Goal: Information Seeking & Learning: Learn about a topic

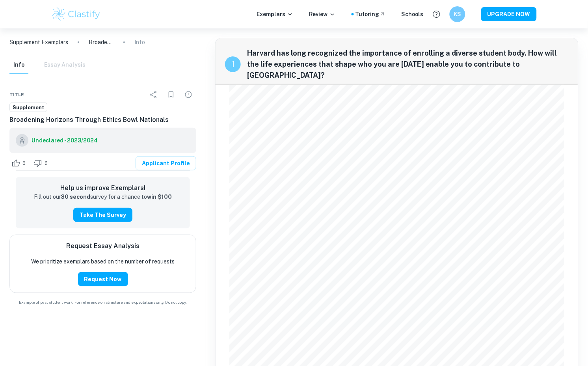
click at [86, 10] on img at bounding box center [76, 14] width 50 height 16
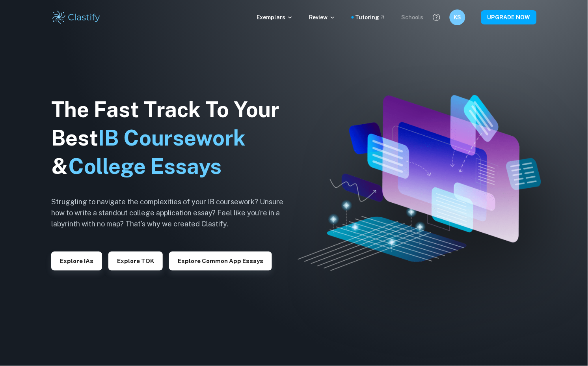
click at [417, 17] on div "Schools" at bounding box center [413, 17] width 22 height 9
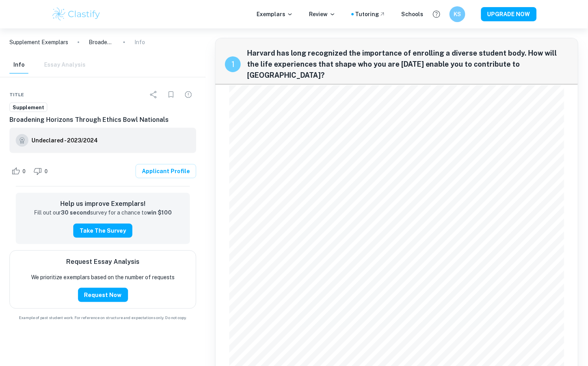
click at [71, 63] on div "Info Essay Analysis" at bounding box center [47, 64] width 76 height 17
click at [65, 38] on p "Supplement Exemplars" at bounding box center [38, 42] width 59 height 9
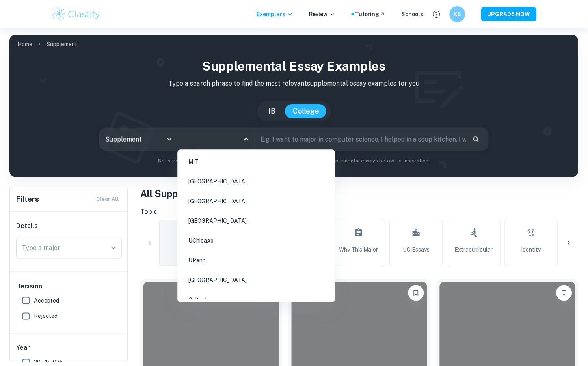
click at [226, 137] on input "All Colleges" at bounding box center [210, 139] width 58 height 15
click at [230, 181] on li "Harvard University" at bounding box center [256, 182] width 151 height 18
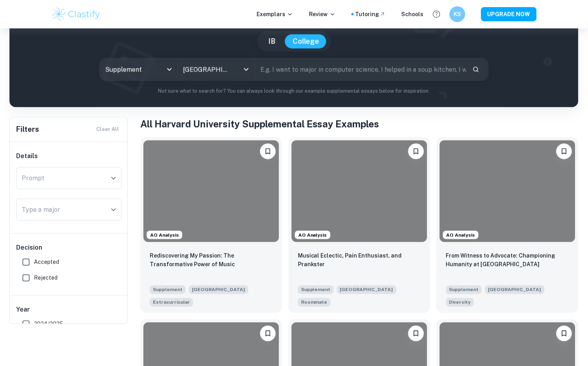
scroll to position [96, 0]
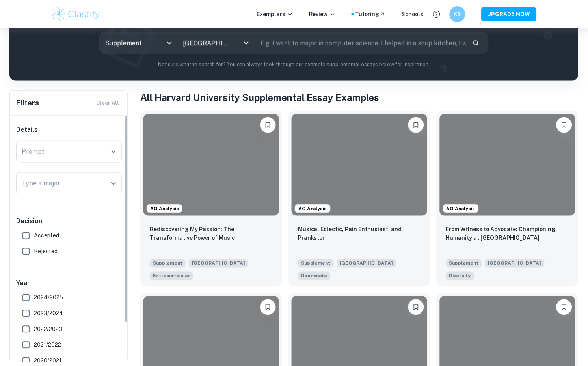
click at [28, 233] on input "Accepted" at bounding box center [26, 236] width 16 height 16
checkbox input "true"
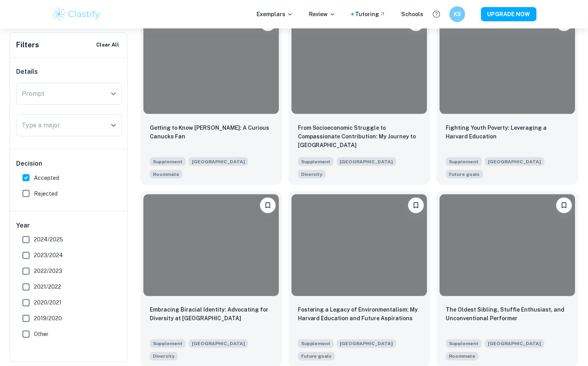
scroll to position [2594, 0]
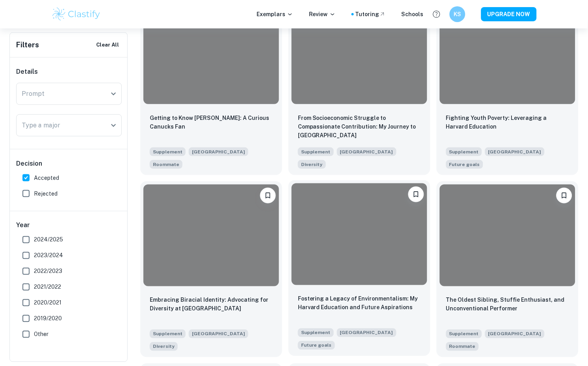
click at [325, 227] on div at bounding box center [360, 234] width 136 height 102
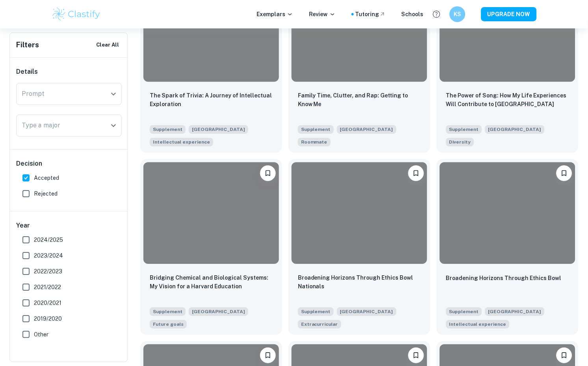
scroll to position [2242, 0]
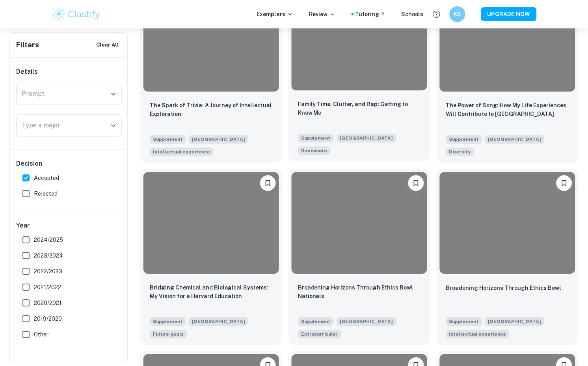
click at [350, 75] on div at bounding box center [360, 40] width 136 height 102
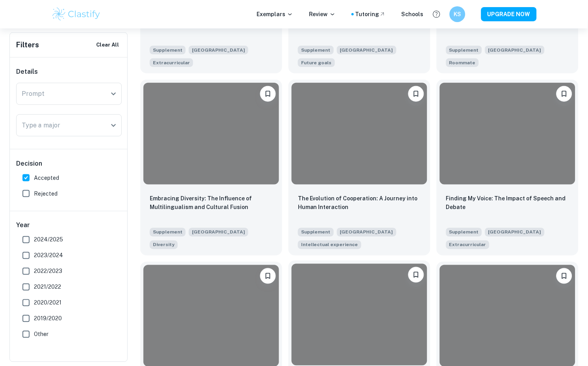
scroll to position [1958, 0]
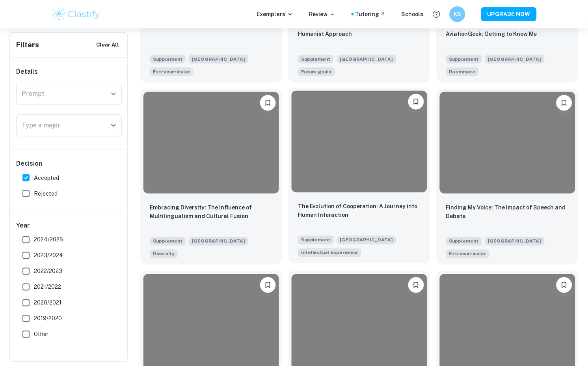
click at [409, 162] on div at bounding box center [360, 142] width 136 height 102
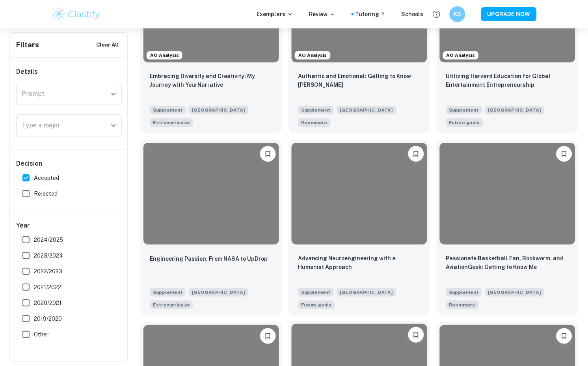
scroll to position [1693, 0]
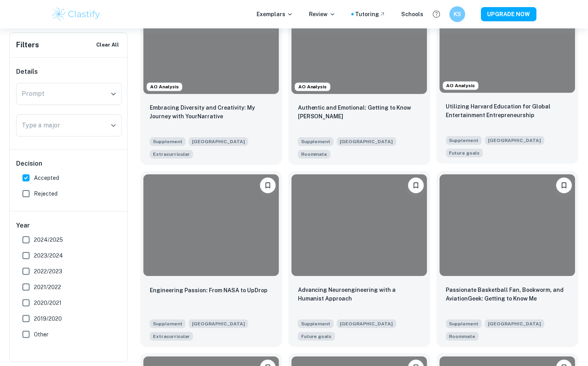
click at [485, 129] on div "Utilizing Harvard Education for Global Entertainment Entrepreneurship" at bounding box center [507, 115] width 123 height 27
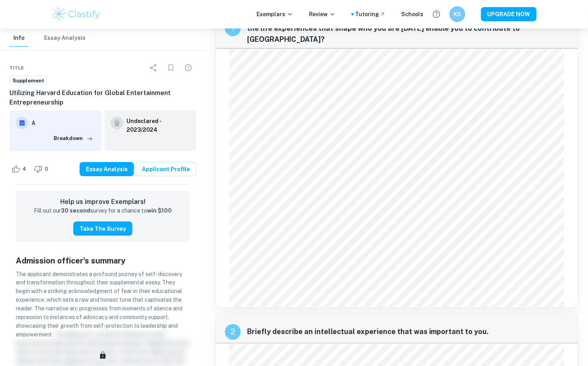
scroll to position [50, 0]
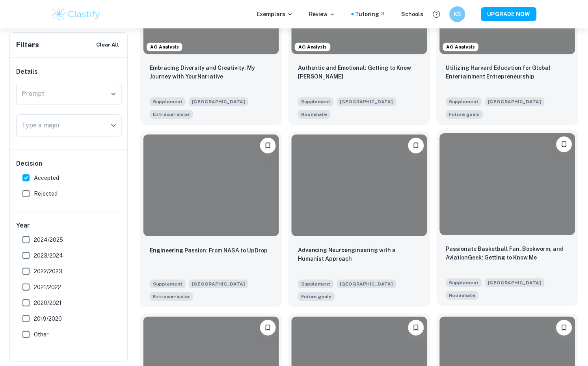
scroll to position [1736, 0]
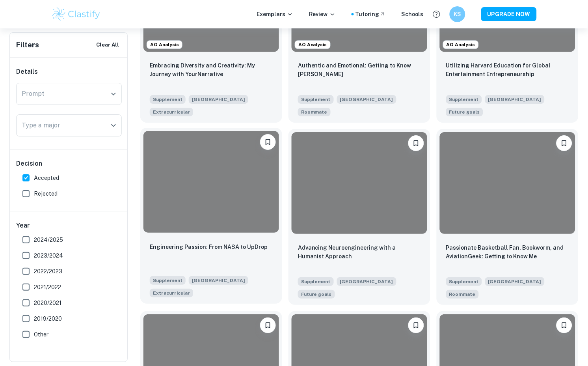
click at [264, 188] on div at bounding box center [211, 182] width 136 height 102
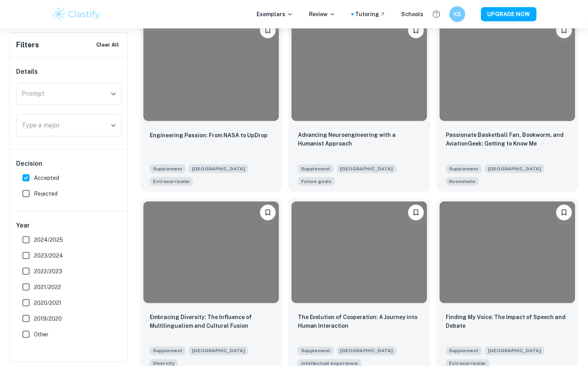
scroll to position [1854, 0]
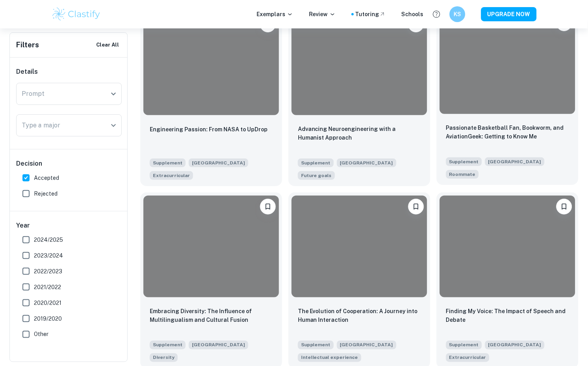
click at [484, 114] on div at bounding box center [508, 63] width 136 height 102
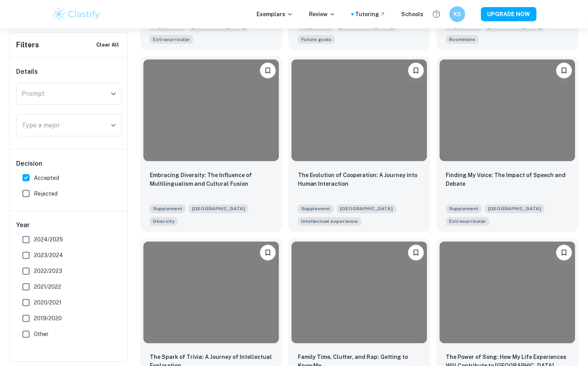
scroll to position [2045, 0]
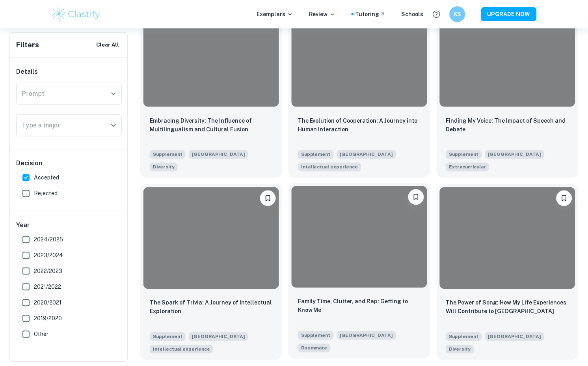
click at [372, 236] on div at bounding box center [360, 237] width 136 height 102
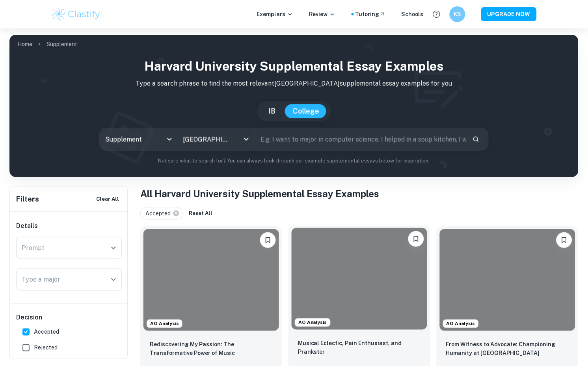
scroll to position [0, 0]
click at [366, 251] on div at bounding box center [360, 279] width 136 height 102
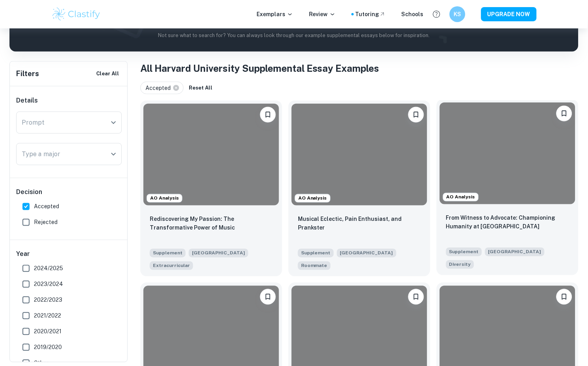
click at [539, 201] on div at bounding box center [508, 153] width 136 height 102
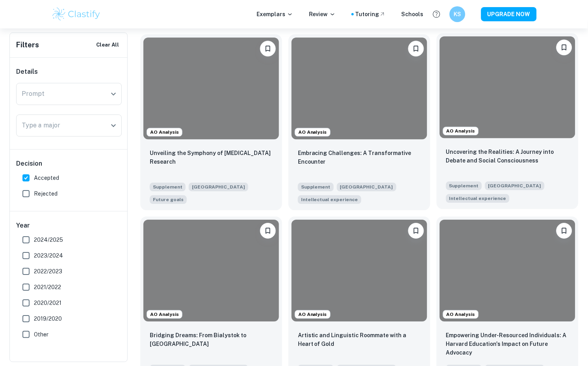
click at [498, 101] on div at bounding box center [508, 87] width 136 height 102
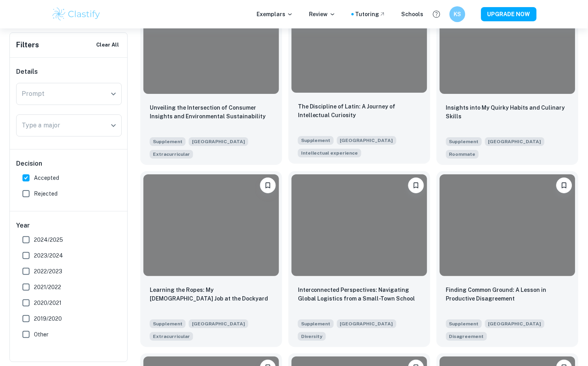
click at [346, 112] on div "The Discipline of Latin: A Journey of Intellectual Curiosity Supplement Harvard…" at bounding box center [359, 130] width 142 height 68
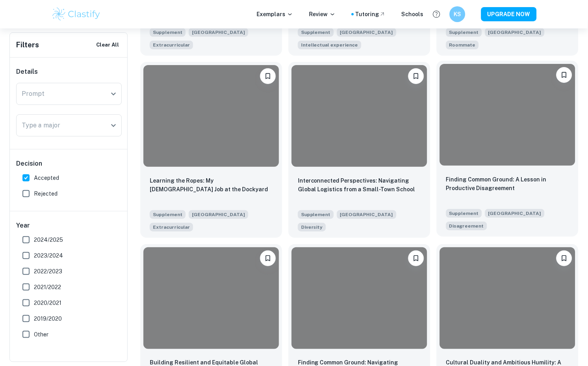
click at [470, 164] on div at bounding box center [508, 115] width 136 height 102
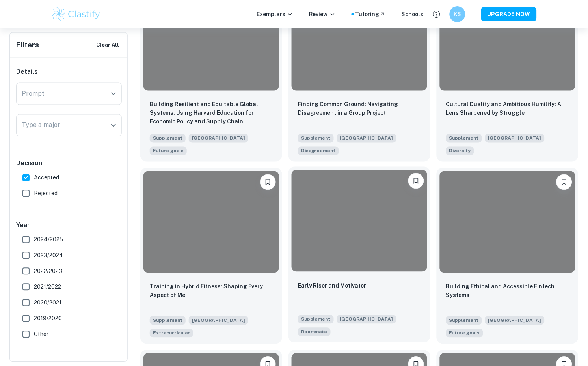
click at [363, 203] on div at bounding box center [360, 221] width 136 height 102
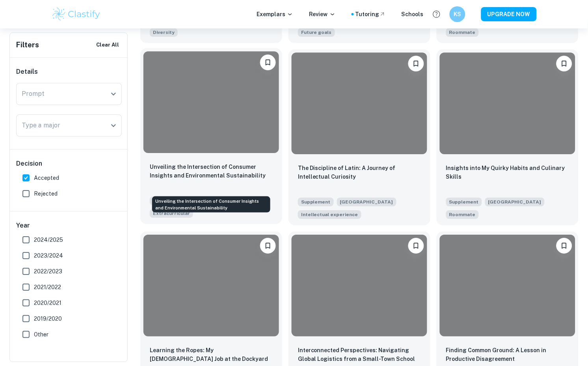
click at [239, 180] on p "Unveiling the Intersection of Consumer Insights and Environmental Sustainability" at bounding box center [211, 170] width 123 height 17
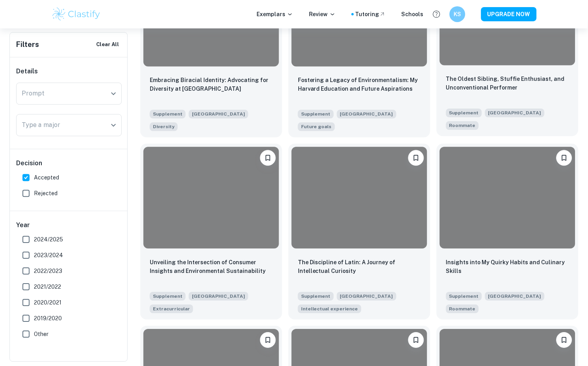
click at [497, 91] on p "The Oldest Sibling, Stuffie Enthusiast, and Unconventional Performer" at bounding box center [507, 83] width 123 height 17
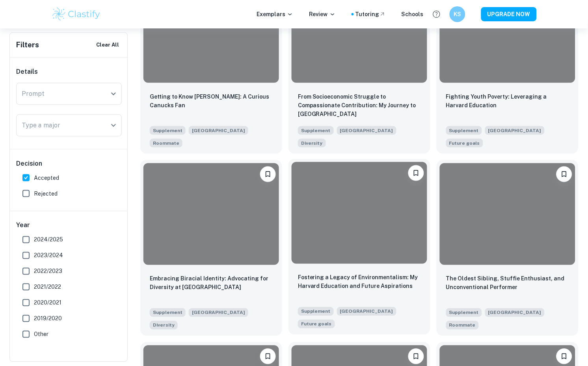
click at [294, 230] on div at bounding box center [360, 213] width 136 height 102
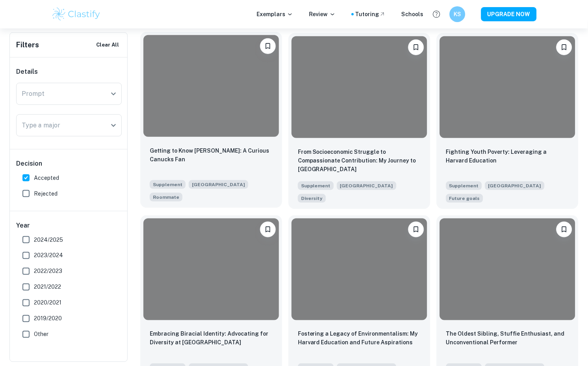
click at [222, 100] on div at bounding box center [211, 86] width 136 height 102
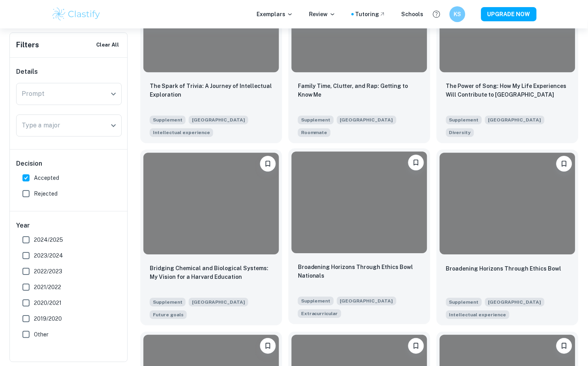
click at [352, 201] on div at bounding box center [360, 202] width 136 height 102
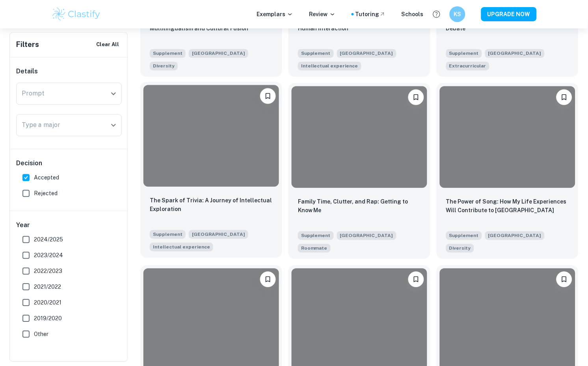
click at [213, 133] on div at bounding box center [211, 136] width 136 height 102
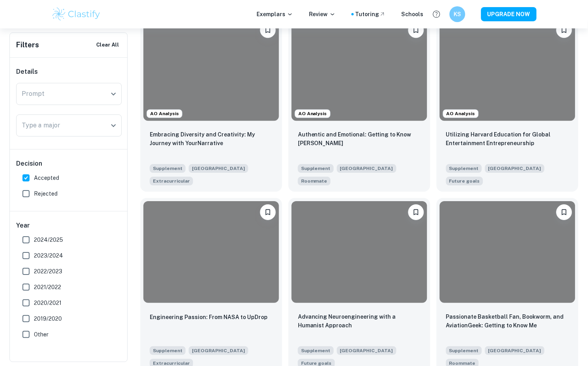
scroll to position [1595, 0]
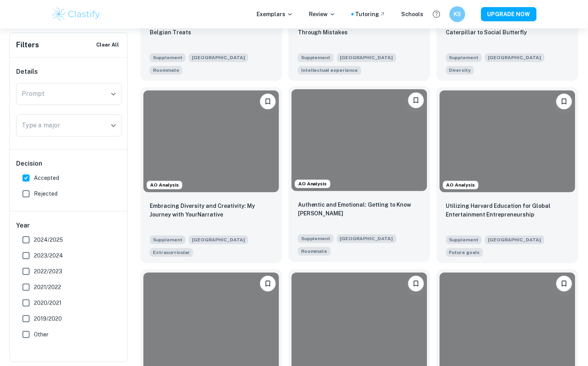
click at [295, 146] on div at bounding box center [360, 140] width 136 height 102
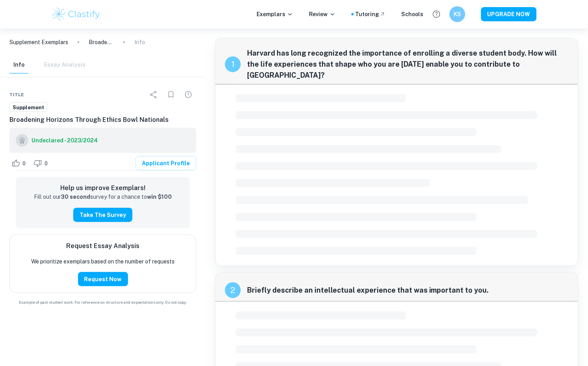
click at [34, 105] on span "Supplement" at bounding box center [28, 108] width 37 height 8
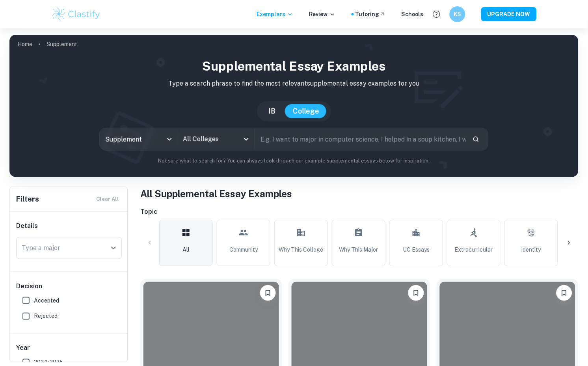
click at [207, 148] on div "All Colleges" at bounding box center [215, 139] width 77 height 22
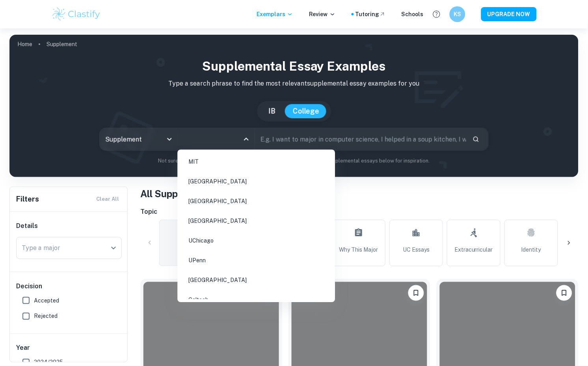
click at [207, 140] on input "All Colleges" at bounding box center [210, 139] width 58 height 15
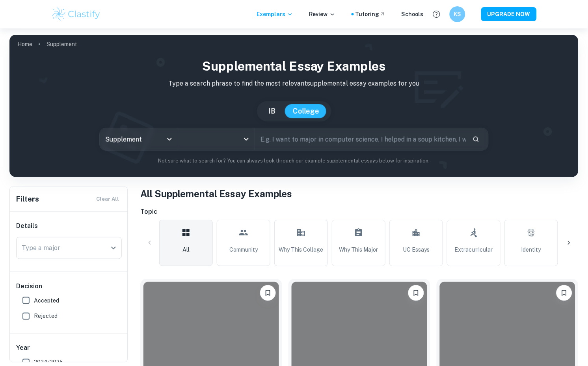
click at [207, 140] on input "All Colleges" at bounding box center [210, 139] width 58 height 15
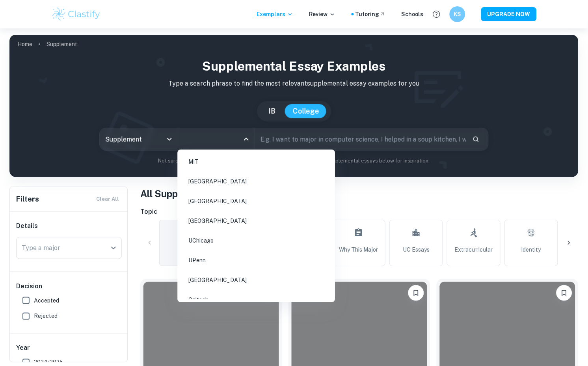
click at [206, 177] on li "Harvard University" at bounding box center [256, 182] width 151 height 18
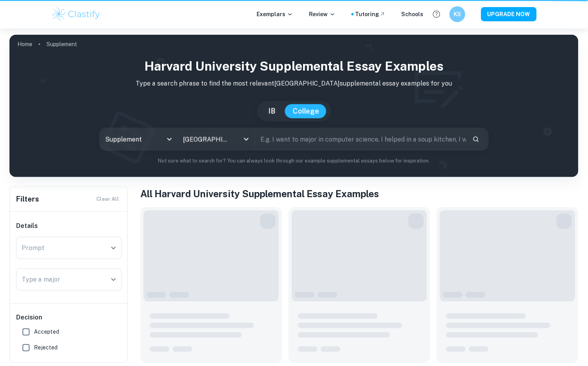
click at [294, 143] on input "text" at bounding box center [360, 139] width 211 height 22
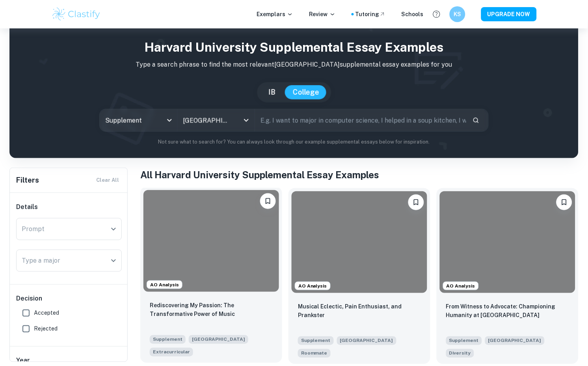
scroll to position [14, 0]
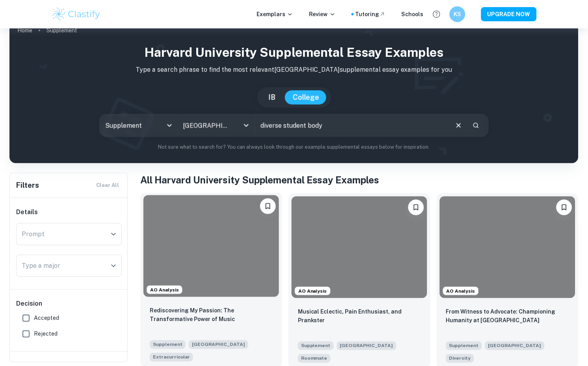
type input "diverse student body"
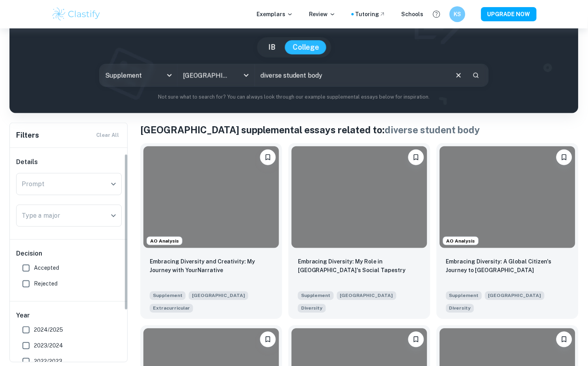
scroll to position [30, 0]
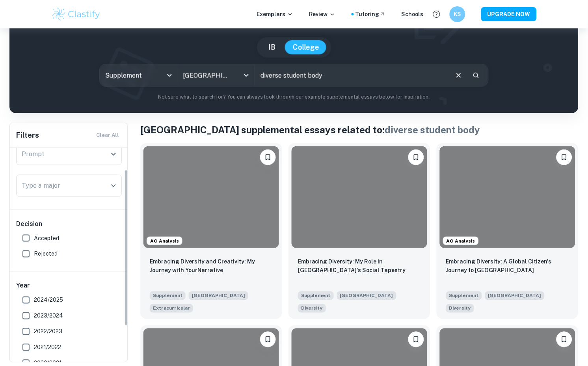
click at [66, 239] on label "Accepted" at bounding box center [66, 238] width 97 height 16
click at [34, 239] on input "Accepted" at bounding box center [26, 238] width 16 height 16
checkbox input "true"
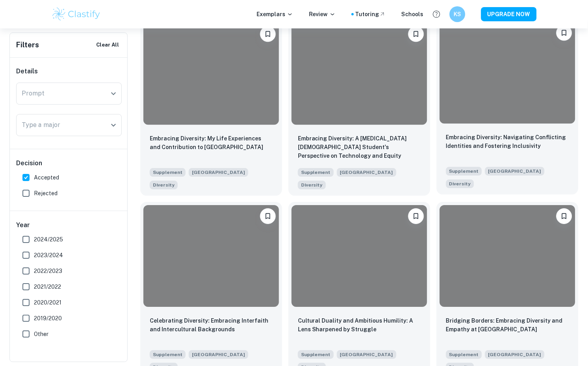
scroll to position [389, 0]
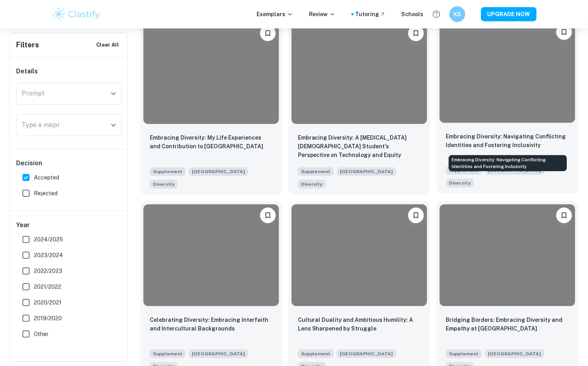
click at [476, 138] on p "Embracing Diversity: Navigating Conflicting Identities and Fostering Inclusivity" at bounding box center [507, 140] width 123 height 17
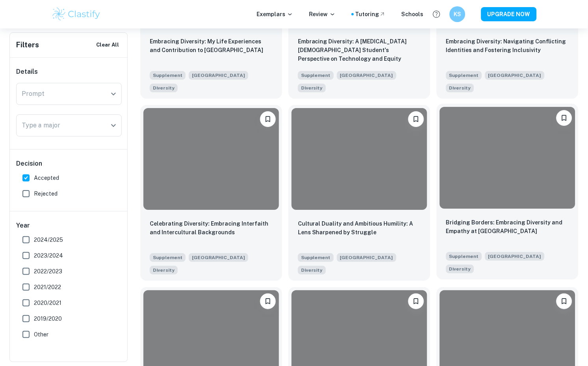
scroll to position [587, 0]
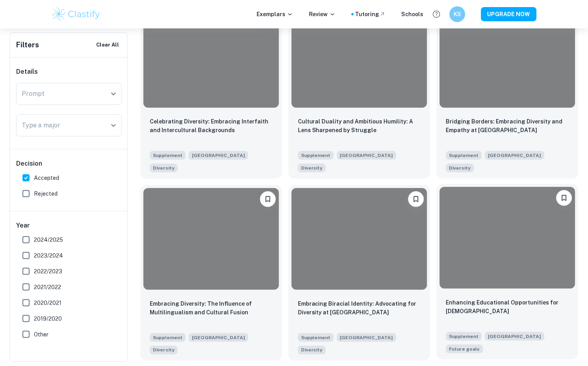
click at [539, 241] on div at bounding box center [508, 238] width 136 height 102
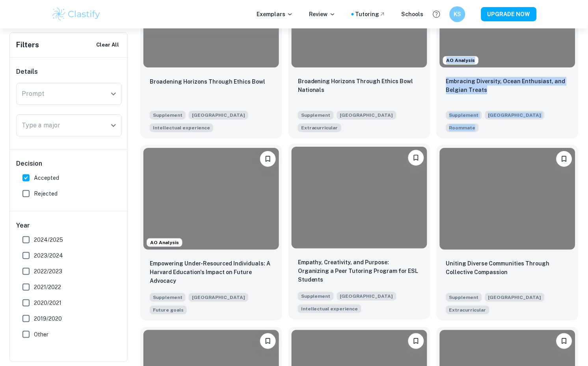
scroll to position [1199, 0]
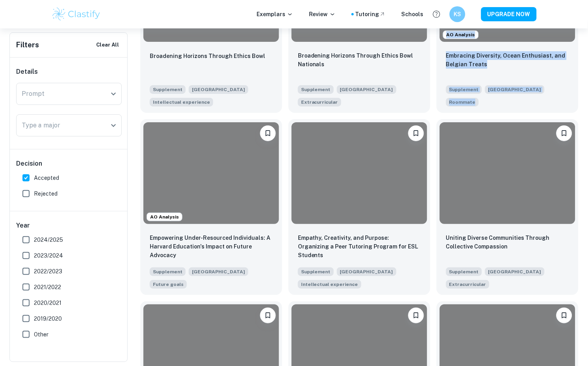
click at [434, 203] on div "Uniting Diverse Communities Through Collective Compassion Supplement Harvard Un…" at bounding box center [504, 204] width 148 height 182
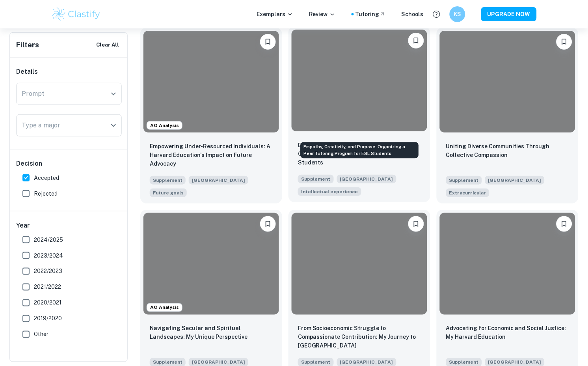
scroll to position [1375, 0]
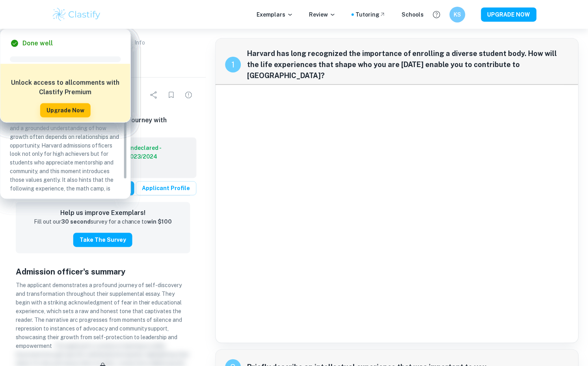
scroll to position [28, 0]
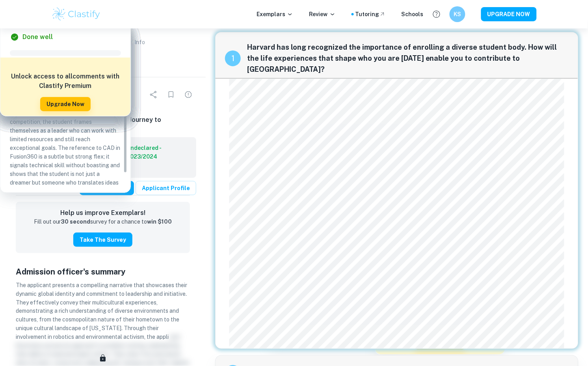
scroll to position [6, 0]
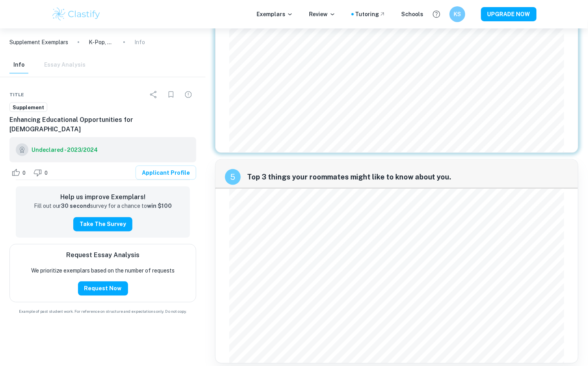
scroll to position [757, 0]
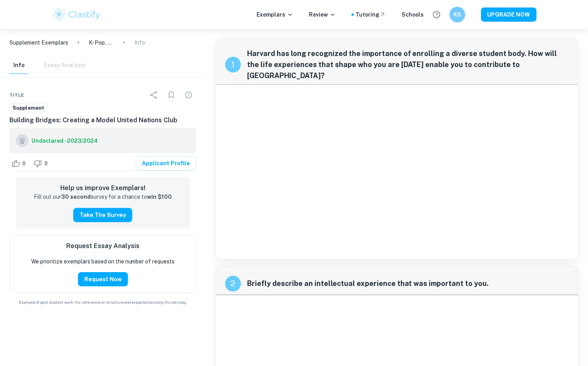
scroll to position [28, 0]
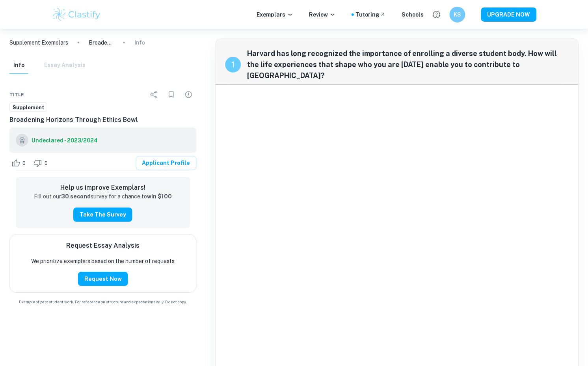
scroll to position [28, 0]
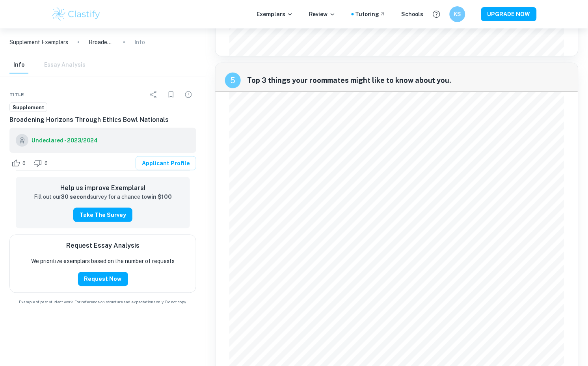
scroll to position [1330, 0]
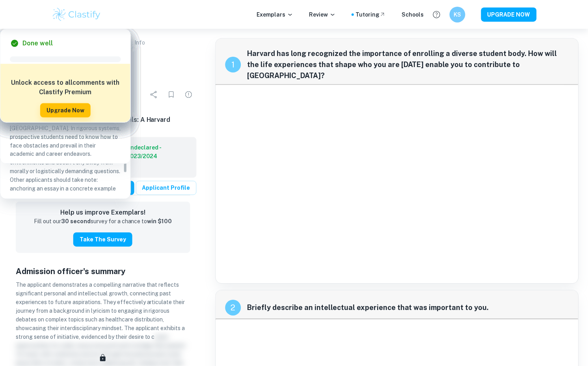
scroll to position [28, 0]
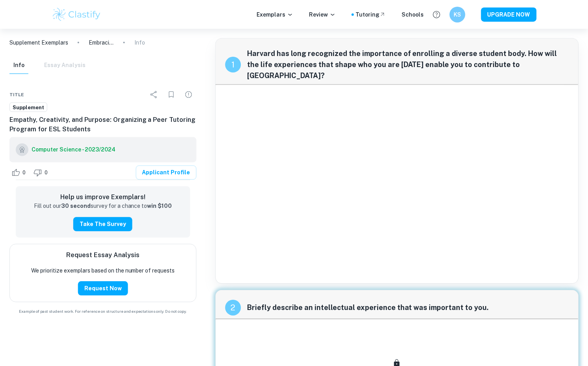
scroll to position [165, 0]
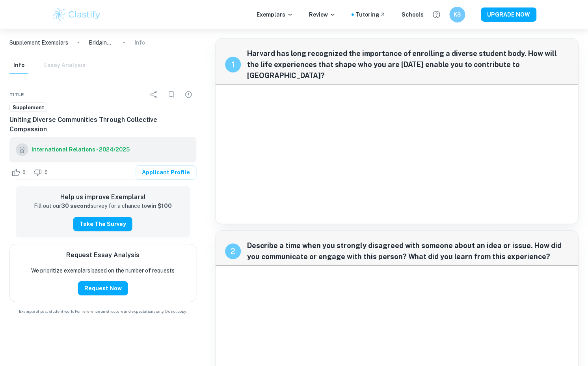
scroll to position [28, 0]
